Goal: Transaction & Acquisition: Purchase product/service

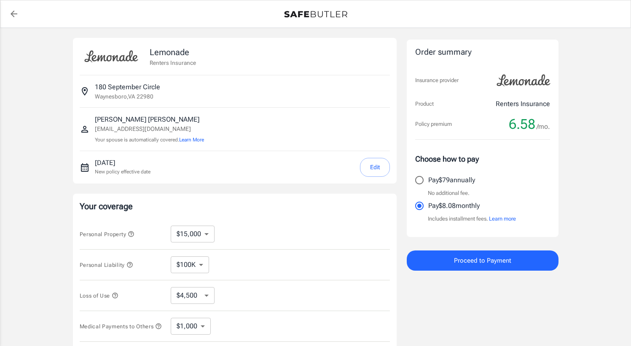
select select "15000"
select select "500"
click at [24, 193] on div "Lemonade Renters Insurance 180 September [GEOGRAPHIC_DATA] [PERSON_NAME] [EMAIL…" at bounding box center [315, 252] width 631 height 448
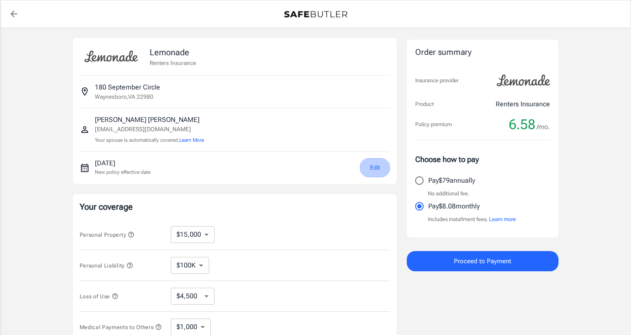
click at [378, 165] on button "Edit" at bounding box center [375, 167] width 30 height 19
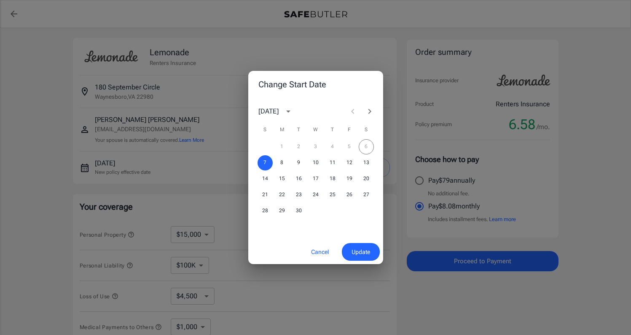
click at [170, 106] on div "Change Start Date September 2025 S M T W T F S 1 2 3 4 5 6 7 8 9 10 11 12 13 14…" at bounding box center [315, 167] width 631 height 335
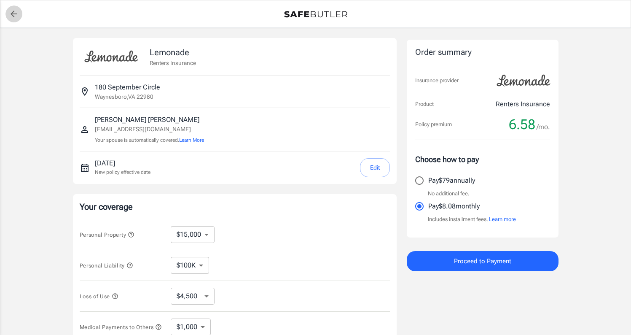
click at [14, 14] on icon "back to quotes" at bounding box center [14, 14] width 7 height 7
click at [260, 129] on div "Lenore Sorrells francine1986noire@gmail.com Your spouse is automatically covere…" at bounding box center [235, 130] width 310 height 30
click at [16, 11] on icon "back to quotes" at bounding box center [14, 14] width 10 height 10
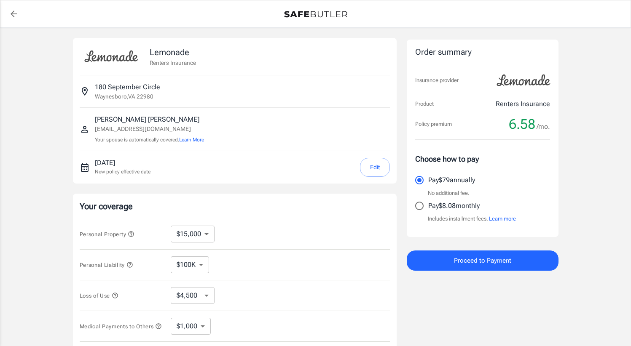
select select "15000"
select select "500"
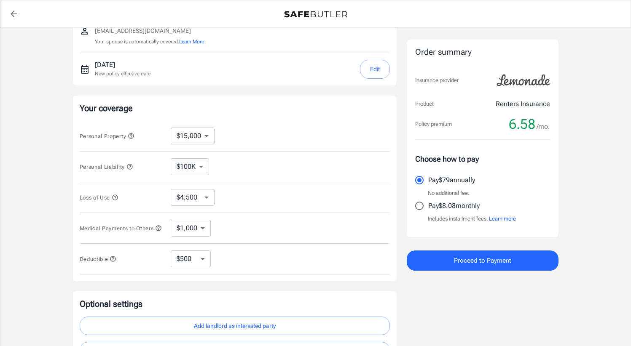
scroll to position [97, 0]
click at [622, 185] on div "Lemonade Renters Insurance 180 September [GEOGRAPHIC_DATA] [PERSON_NAME] [EMAIL…" at bounding box center [315, 155] width 631 height 448
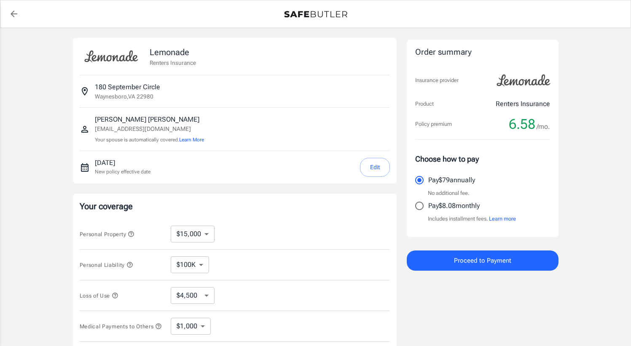
scroll to position [0, 0]
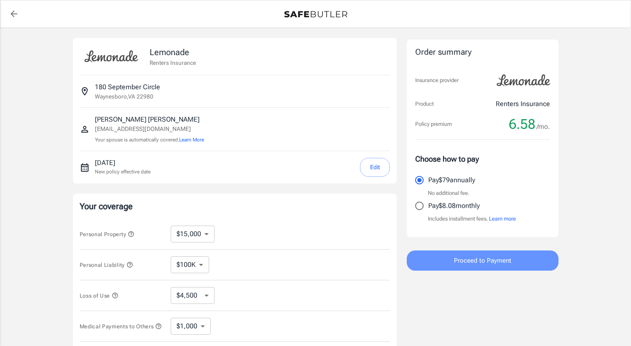
click at [443, 258] on button "Proceed to Payment" at bounding box center [483, 261] width 152 height 20
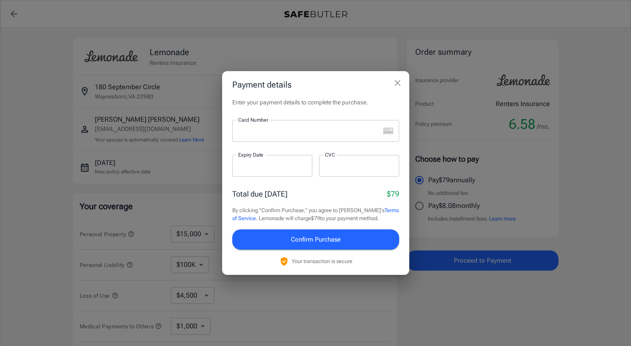
click at [272, 137] on div at bounding box center [306, 131] width 148 height 22
click at [276, 172] on div at bounding box center [272, 166] width 80 height 22
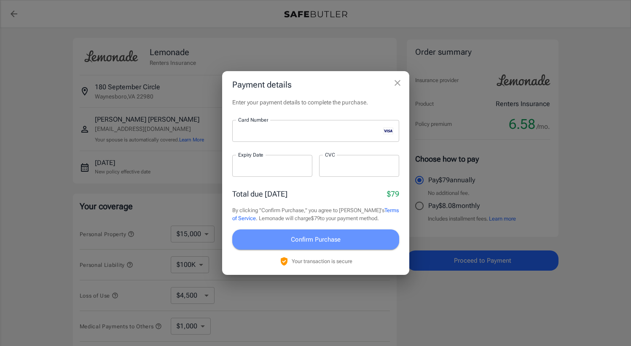
click at [350, 239] on button "Confirm Purchase" at bounding box center [315, 240] width 167 height 20
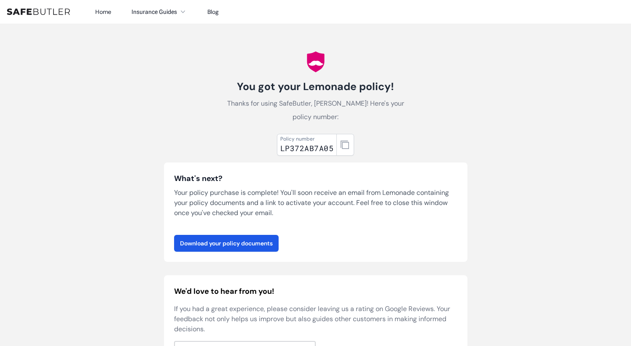
click at [223, 252] on div "What's next? Your policy purchase is complete! You'll soon receive an email fro…" at bounding box center [315, 212] width 303 height 99
click at [225, 246] on link "Download your policy documents" at bounding box center [226, 243] width 105 height 17
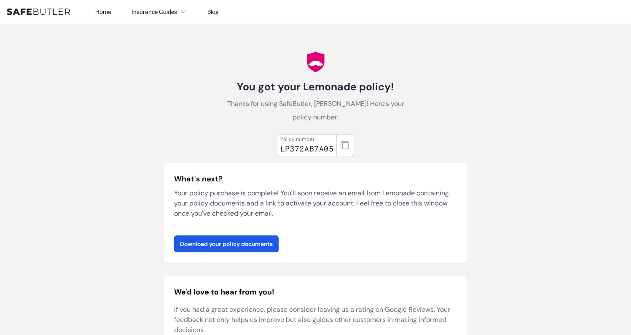
click at [213, 252] on div "What's next? Your policy purchase is complete! You'll soon receive an email fro…" at bounding box center [315, 212] width 303 height 99
click at [216, 243] on link "Download your policy documents" at bounding box center [226, 243] width 105 height 17
